Goal: Task Accomplishment & Management: Use online tool/utility

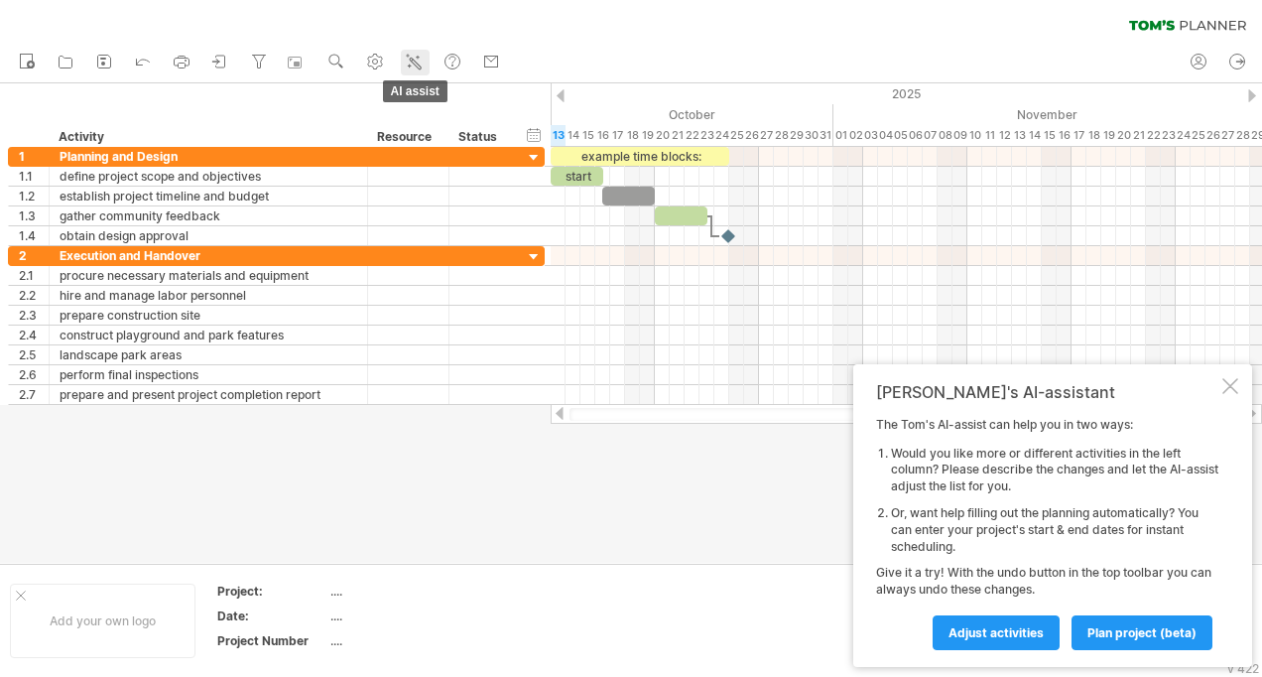
click at [414, 67] on icon at bounding box center [414, 62] width 20 height 20
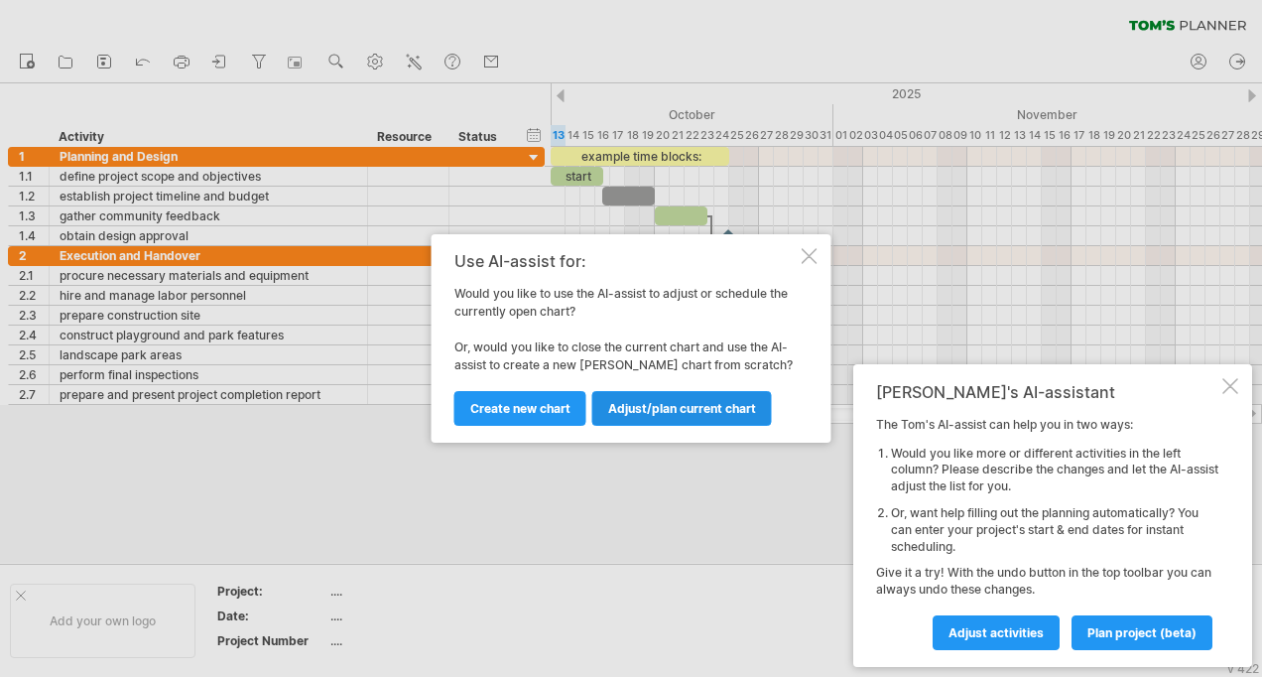
click at [687, 421] on link "Adjust/plan current chart" at bounding box center [682, 408] width 180 height 35
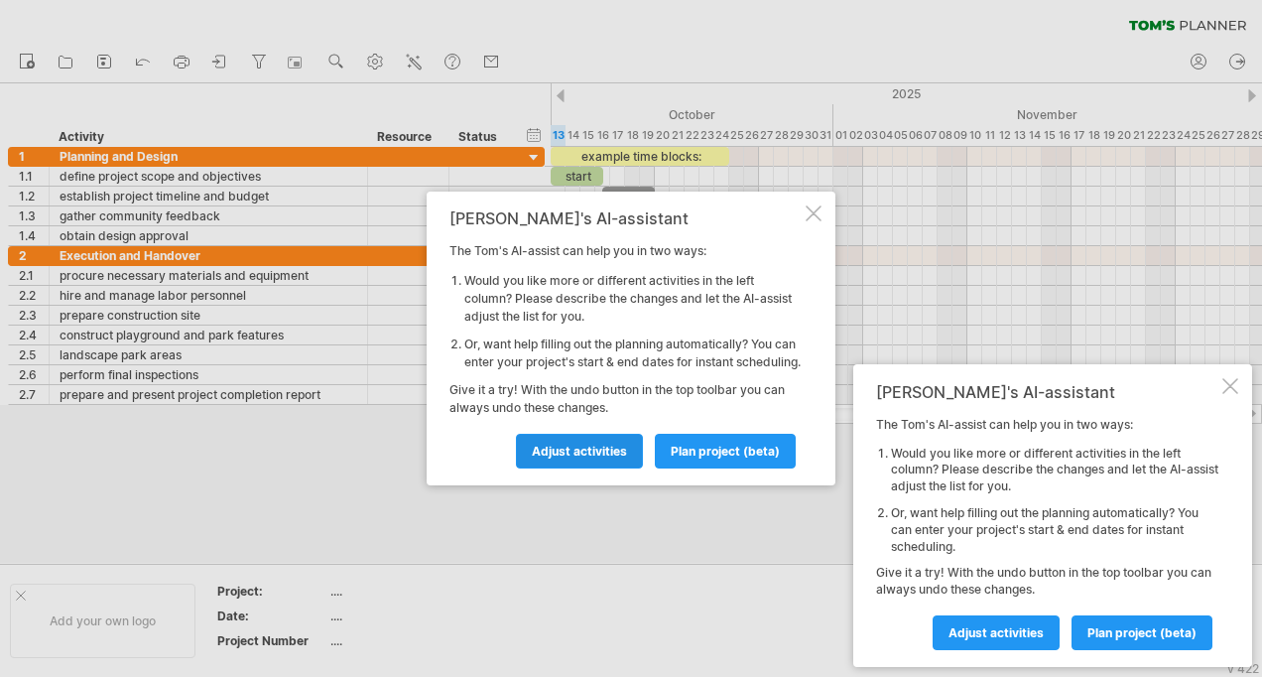
click at [611, 454] on span "Adjust activities" at bounding box center [579, 451] width 95 height 15
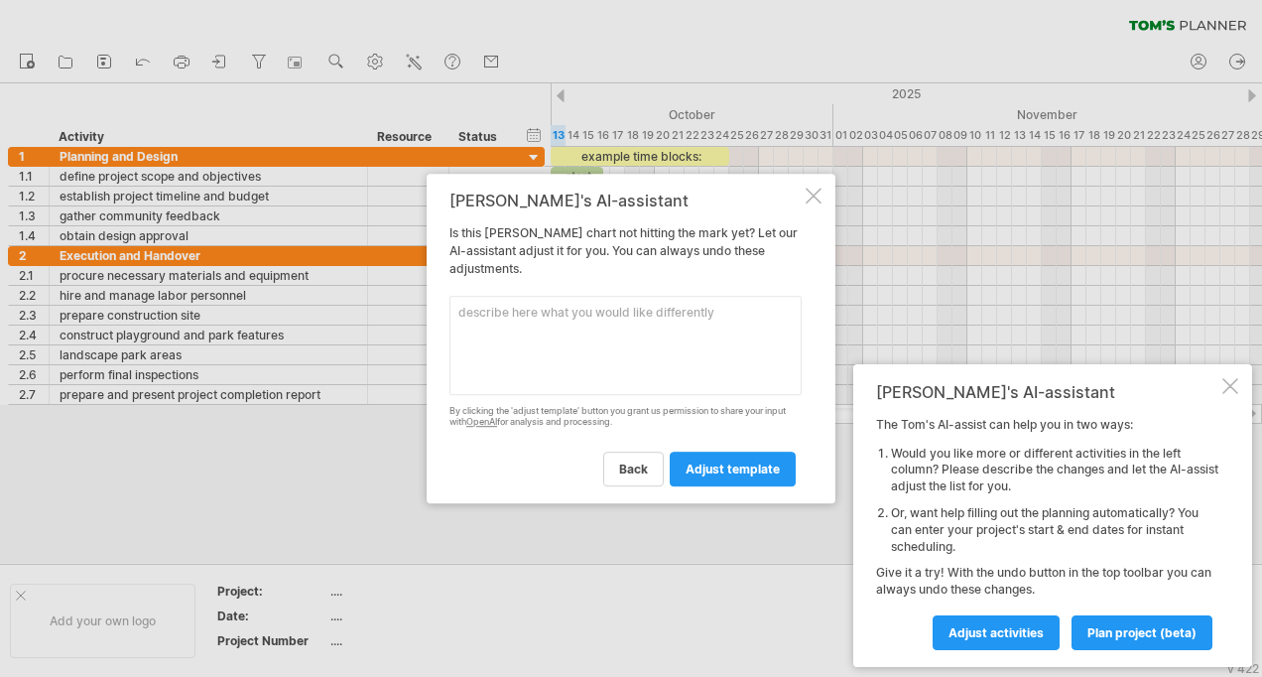
click at [540, 315] on textarea at bounding box center [626, 345] width 352 height 99
paste textarea "containing between 20 to 30 work packages and a maximum of 40 boxes. • with at …"
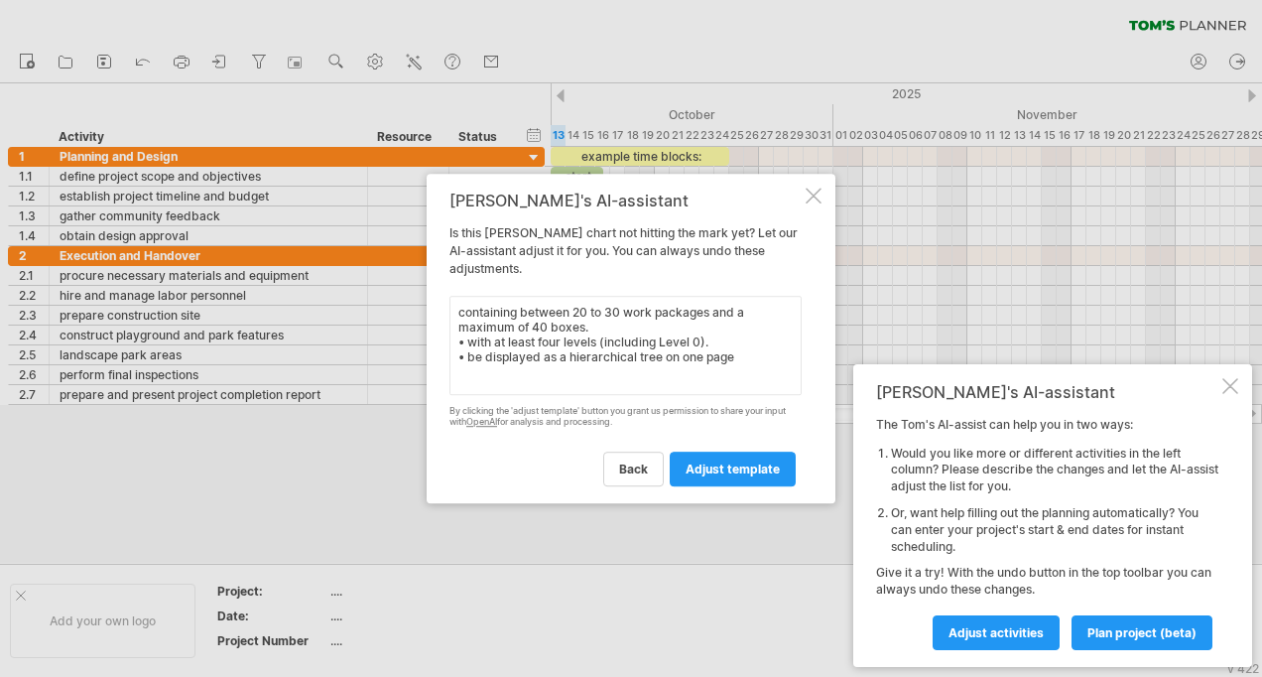
click at [456, 314] on textarea "containing between 20 to 30 work packages and a maximum of 40 boxes. • with at …" at bounding box center [626, 345] width 352 height 99
drag, startPoint x: 468, startPoint y: 338, endPoint x: 446, endPoint y: 337, distance: 22.8
click at [446, 337] on div "[PERSON_NAME]'s AI-assistant Is this [PERSON_NAME] chart not hitting the mark y…" at bounding box center [631, 338] width 409 height 329
drag, startPoint x: 469, startPoint y: 363, endPoint x: 439, endPoint y: 357, distance: 31.3
click at [439, 357] on div "[PERSON_NAME]'s AI-assistant Is this [PERSON_NAME] chart not hitting the mark y…" at bounding box center [631, 338] width 409 height 329
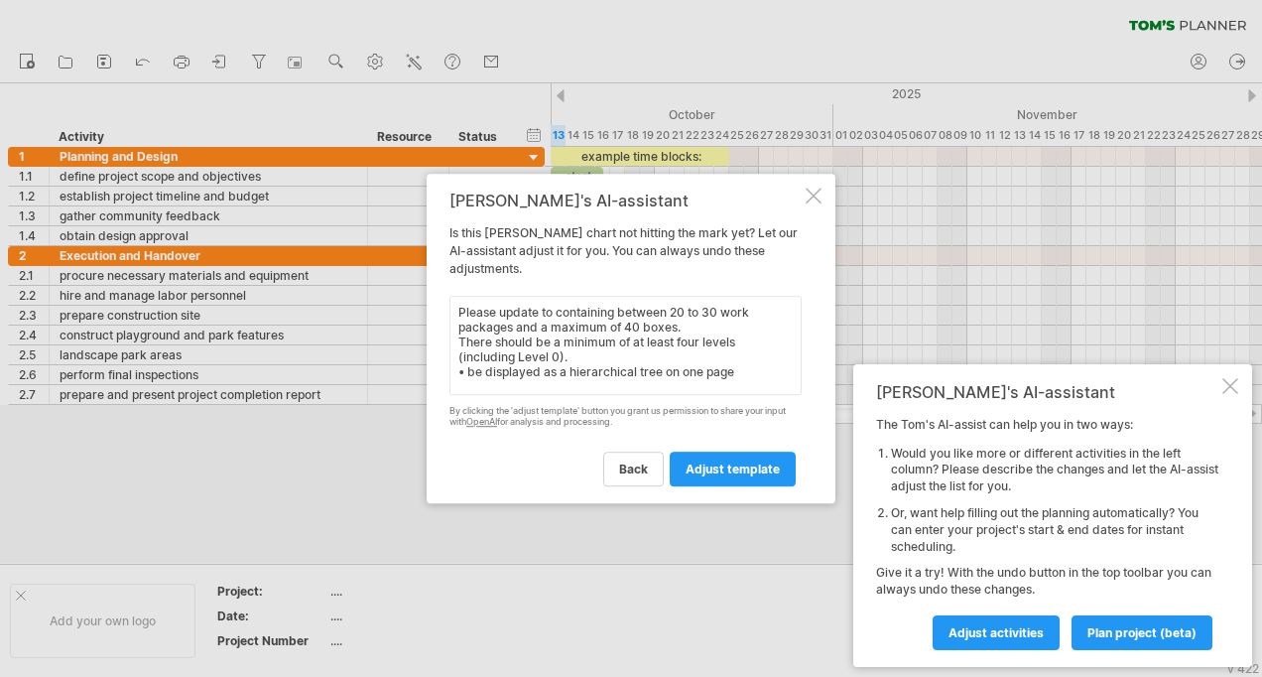
click at [564, 376] on textarea "Please update to containing between 20 to 30 work packages and a maximum of 40 …" at bounding box center [626, 345] width 352 height 99
drag, startPoint x: 739, startPoint y: 369, endPoint x: 454, endPoint y: 376, distance: 284.9
click at [454, 376] on textarea "Please update to containing between 20 to 30 work packages and a maximum of 40 …" at bounding box center [626, 345] width 352 height 99
drag, startPoint x: 480, startPoint y: 371, endPoint x: 425, endPoint y: 371, distance: 55.6
click at [425, 371] on div "Trying to reach [DOMAIN_NAME] Connected again... 0% clear filter new 1" at bounding box center [631, 338] width 1262 height 677
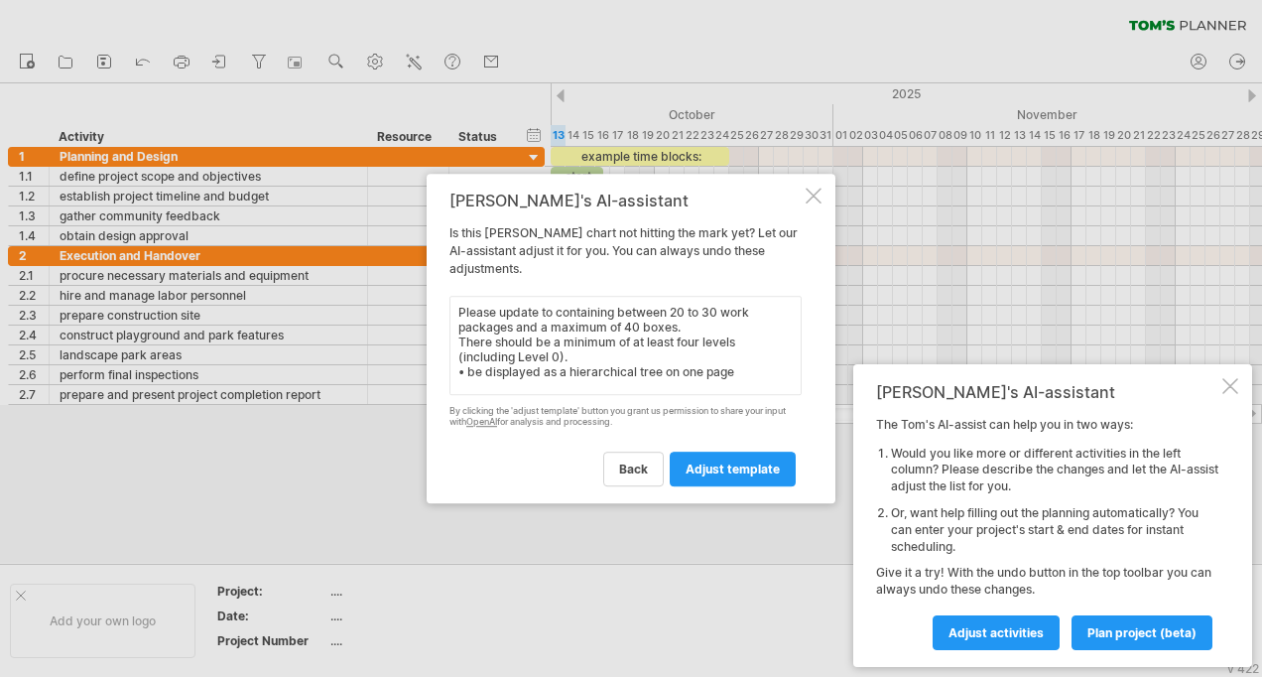
click at [484, 364] on textarea "Please update to containing between 20 to 30 work packages and a maximum of 40 …" at bounding box center [626, 345] width 352 height 99
type textarea "Please update to containing between 20 to 30 work packages and a maximum of 40 …"
click at [699, 456] on link "adjust template" at bounding box center [733, 469] width 126 height 35
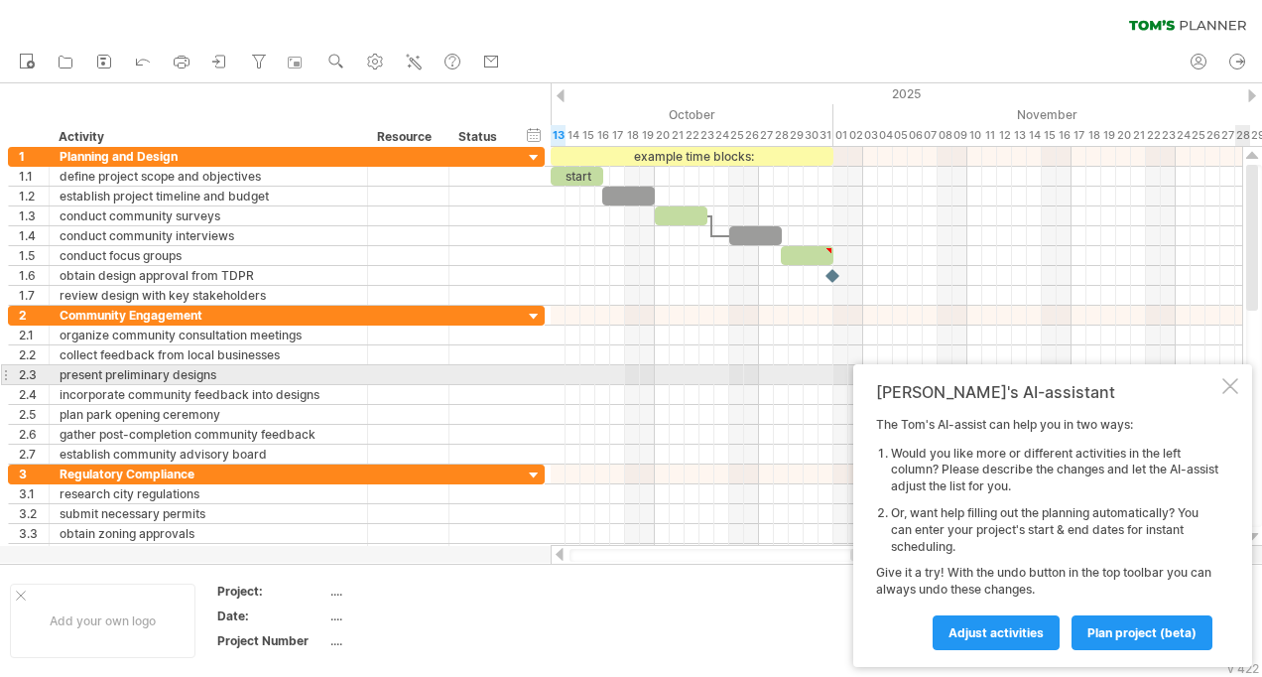
click at [1228, 382] on div at bounding box center [1231, 386] width 16 height 16
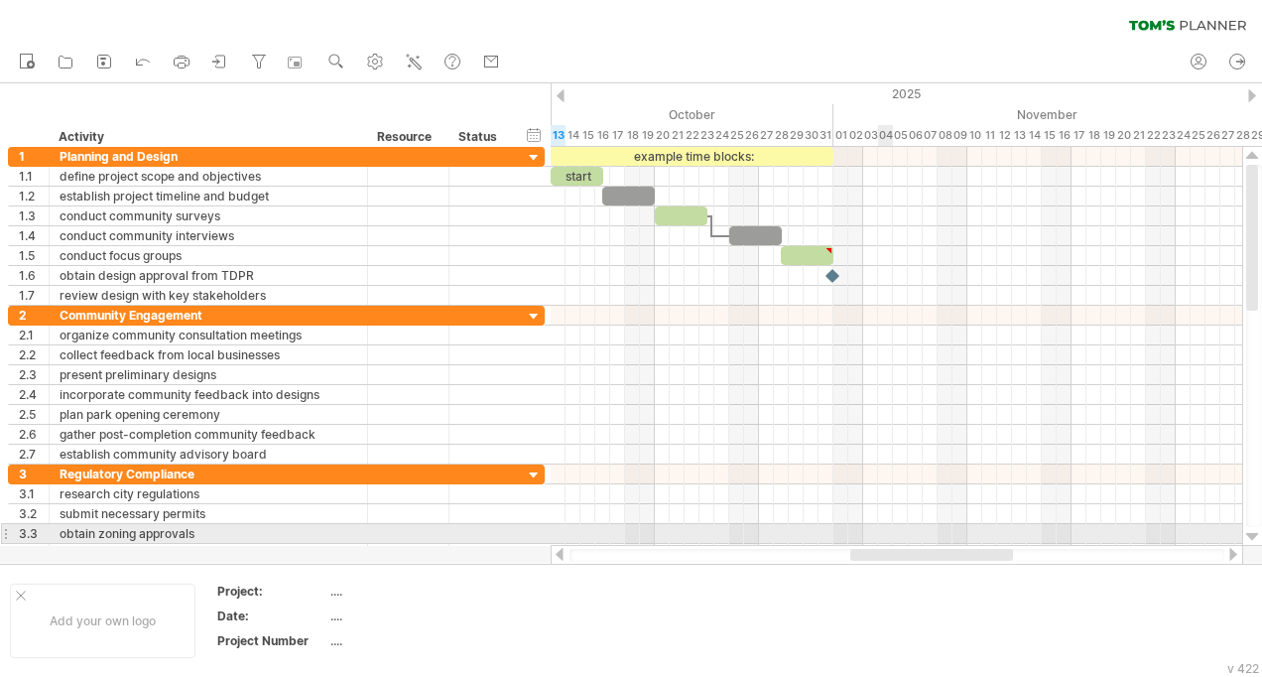
drag, startPoint x: 883, startPoint y: 558, endPoint x: 883, endPoint y: 535, distance: 22.8
click at [883, 535] on div "Trying to reach [DOMAIN_NAME] Connected again... 0% clear filter new 1" at bounding box center [631, 338] width 1262 height 677
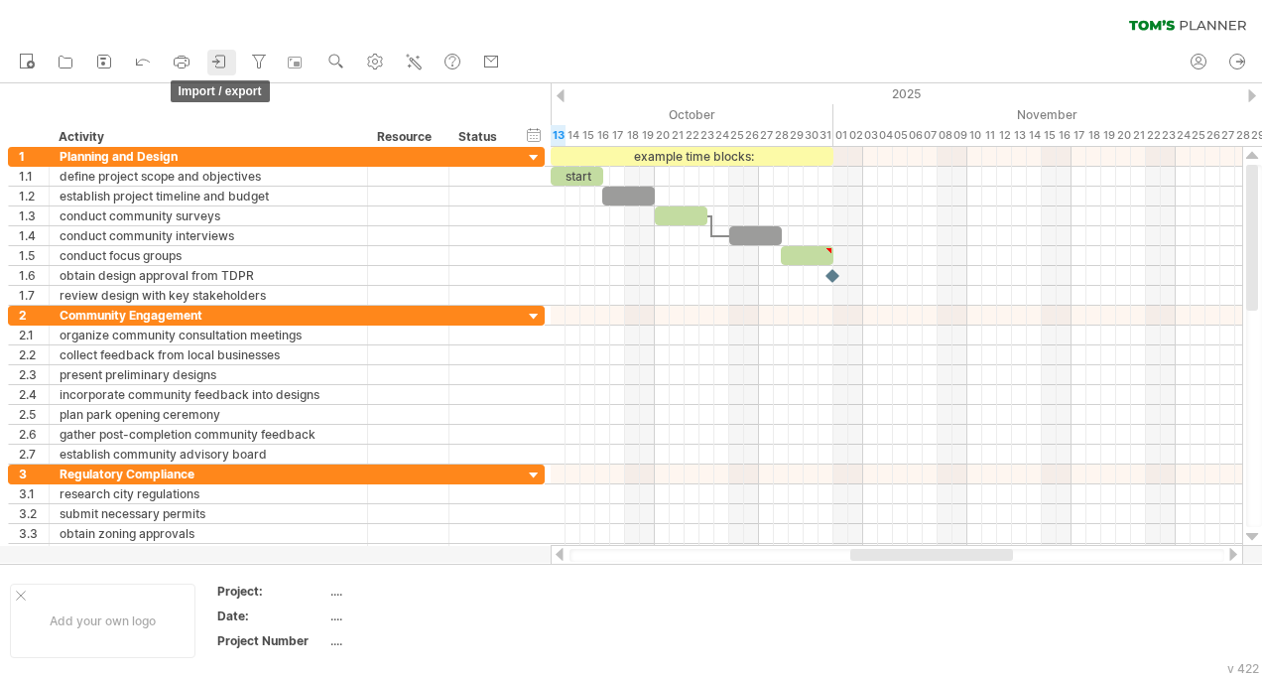
click at [222, 60] on icon at bounding box center [220, 62] width 20 height 20
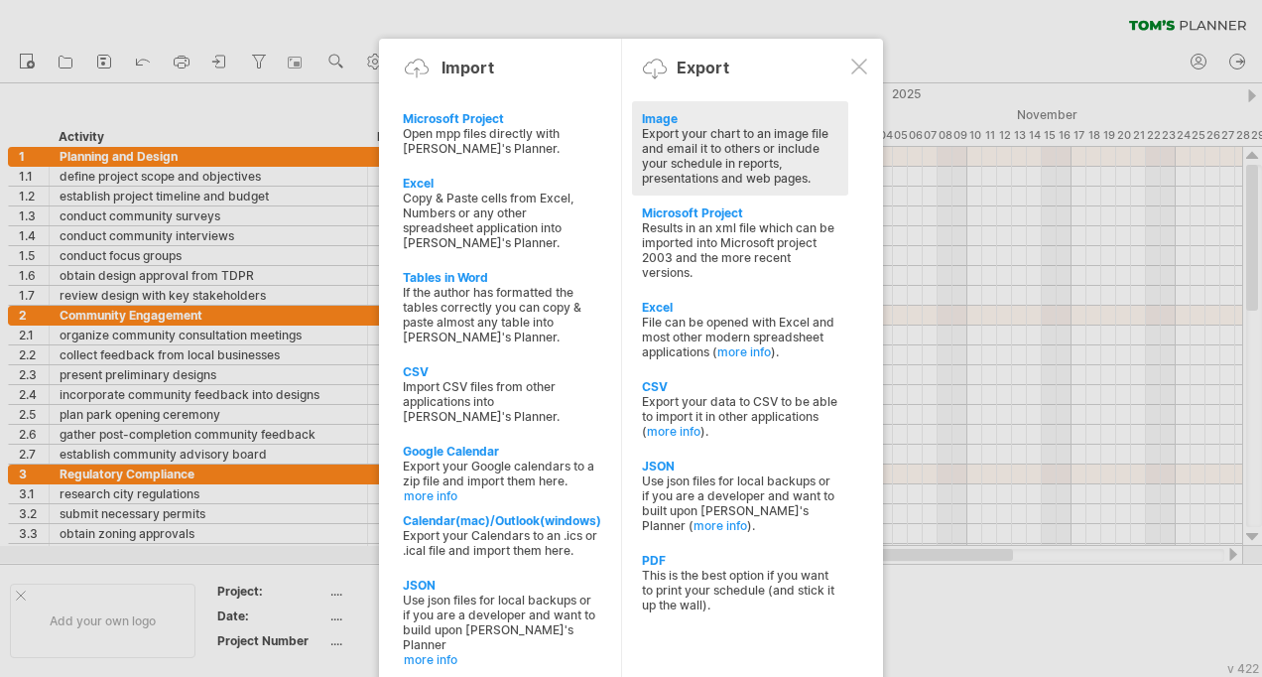
click at [645, 133] on div "Export your chart to an image file and email it to others or include your sched…" at bounding box center [740, 156] width 196 height 60
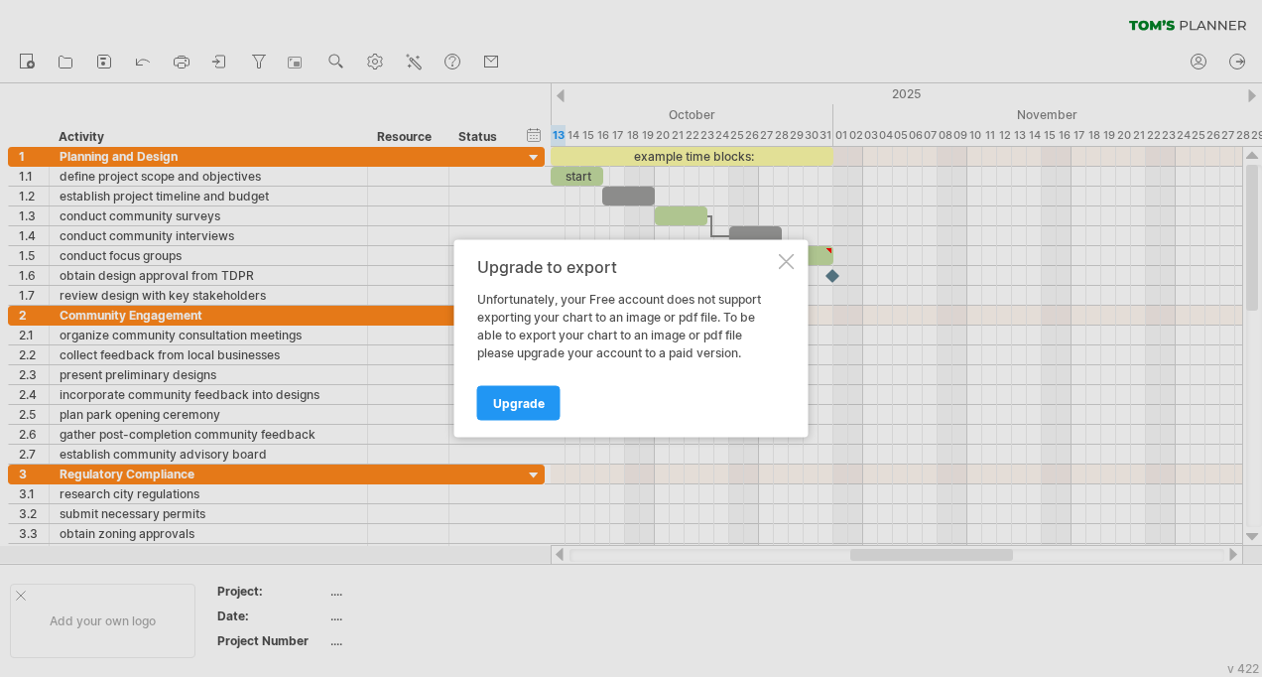
click at [791, 262] on div at bounding box center [787, 262] width 16 height 16
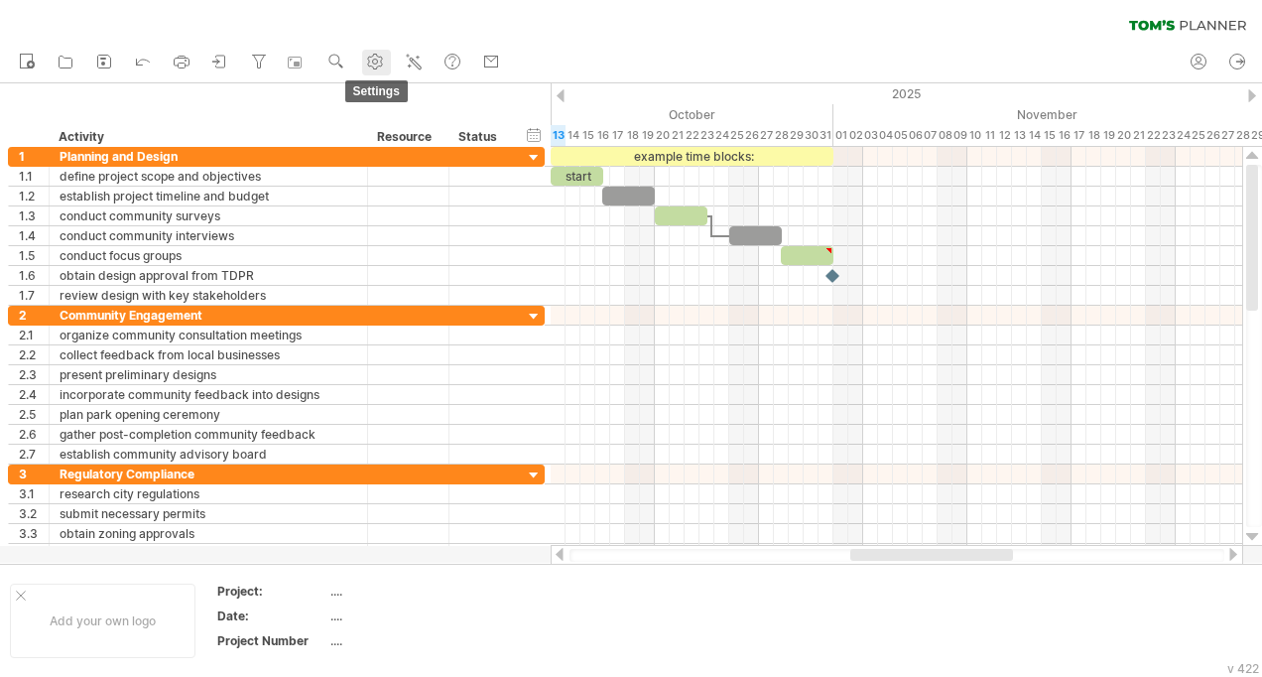
click at [381, 64] on use at bounding box center [375, 62] width 20 height 20
select select "*"
select select "**"
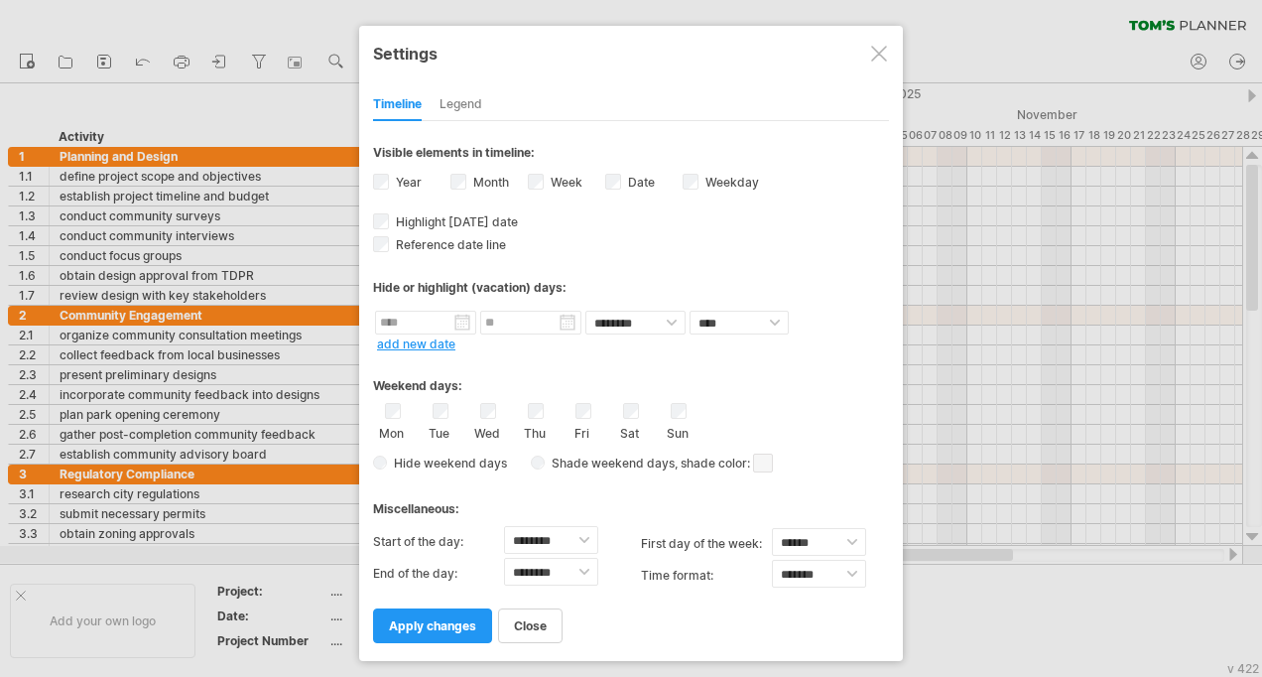
click at [480, 99] on div "Legend" at bounding box center [461, 105] width 43 height 32
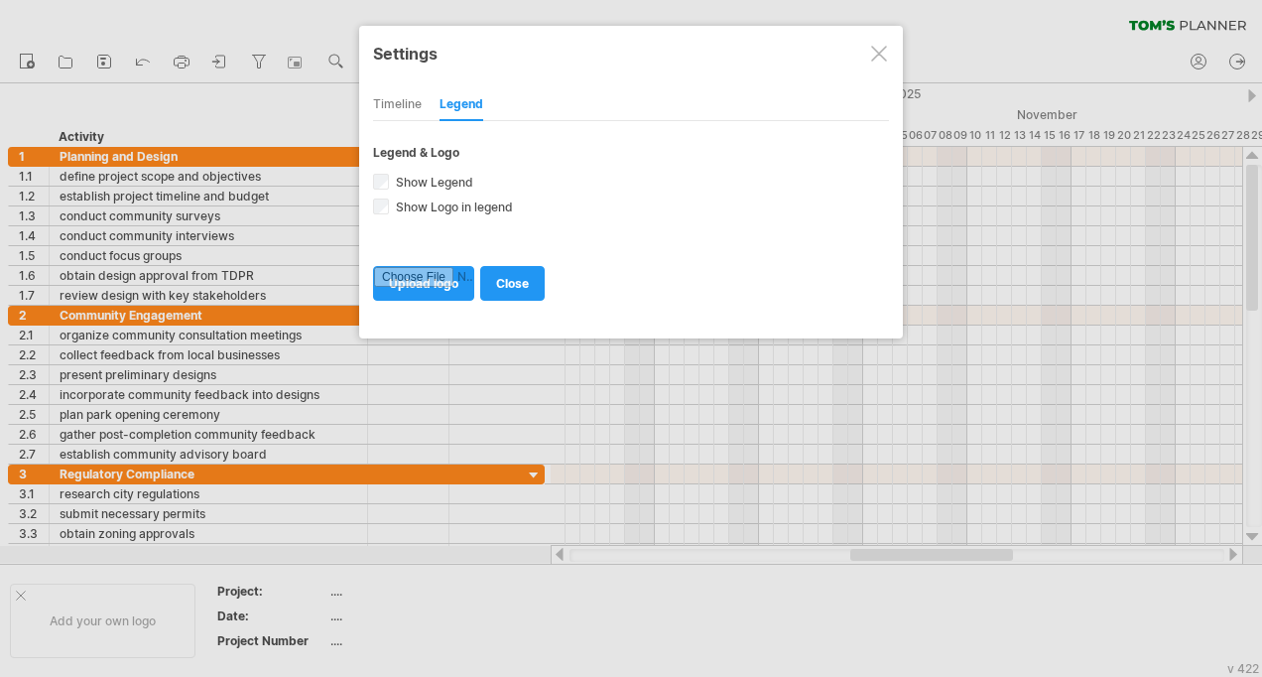
click at [884, 60] on div at bounding box center [879, 54] width 16 height 16
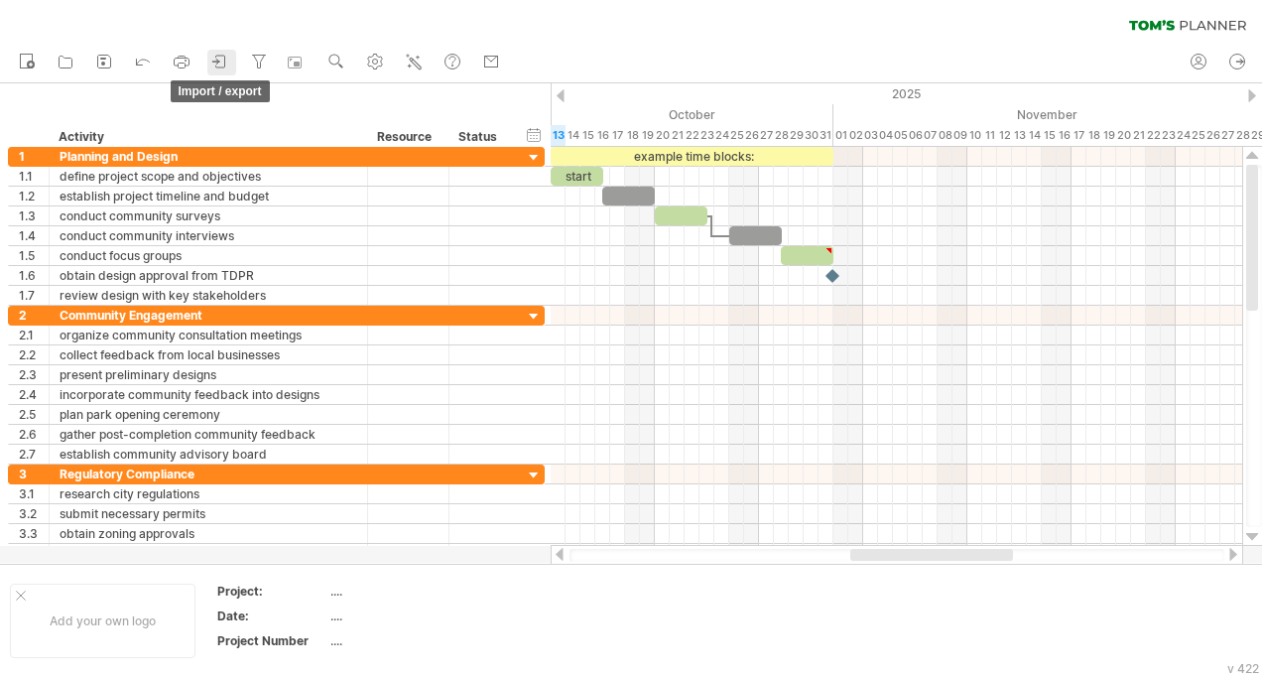
click at [214, 63] on icon at bounding box center [220, 62] width 20 height 20
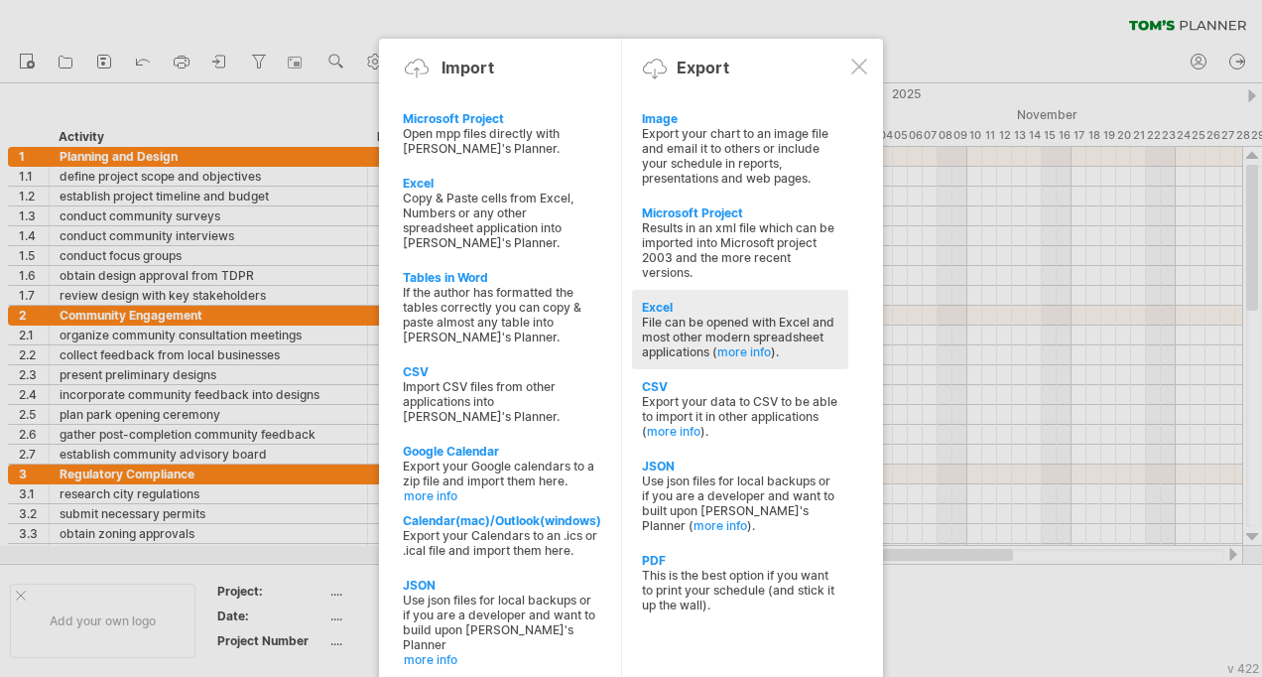
click at [657, 290] on div "Excel File can be opened with Excel and most other modern spreadsheet applicati…" at bounding box center [740, 329] width 216 height 79
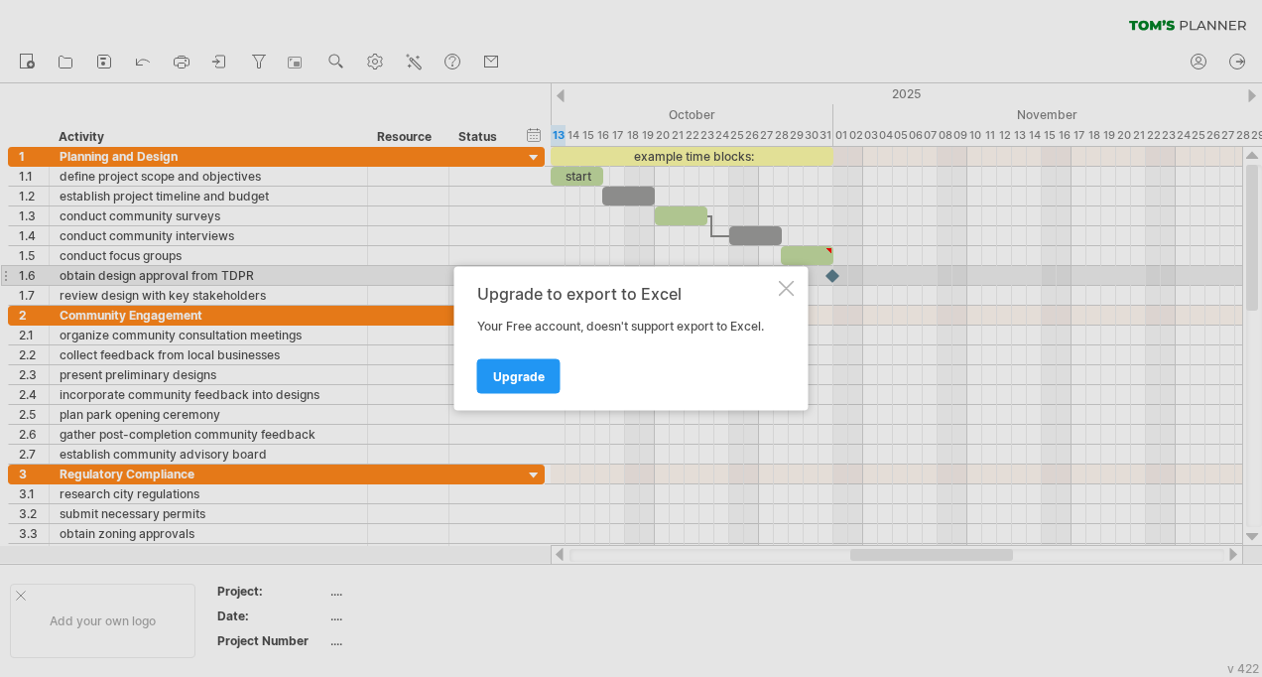
click at [786, 286] on div at bounding box center [787, 289] width 16 height 16
